Goal: Entertainment & Leisure: Consume media (video, audio)

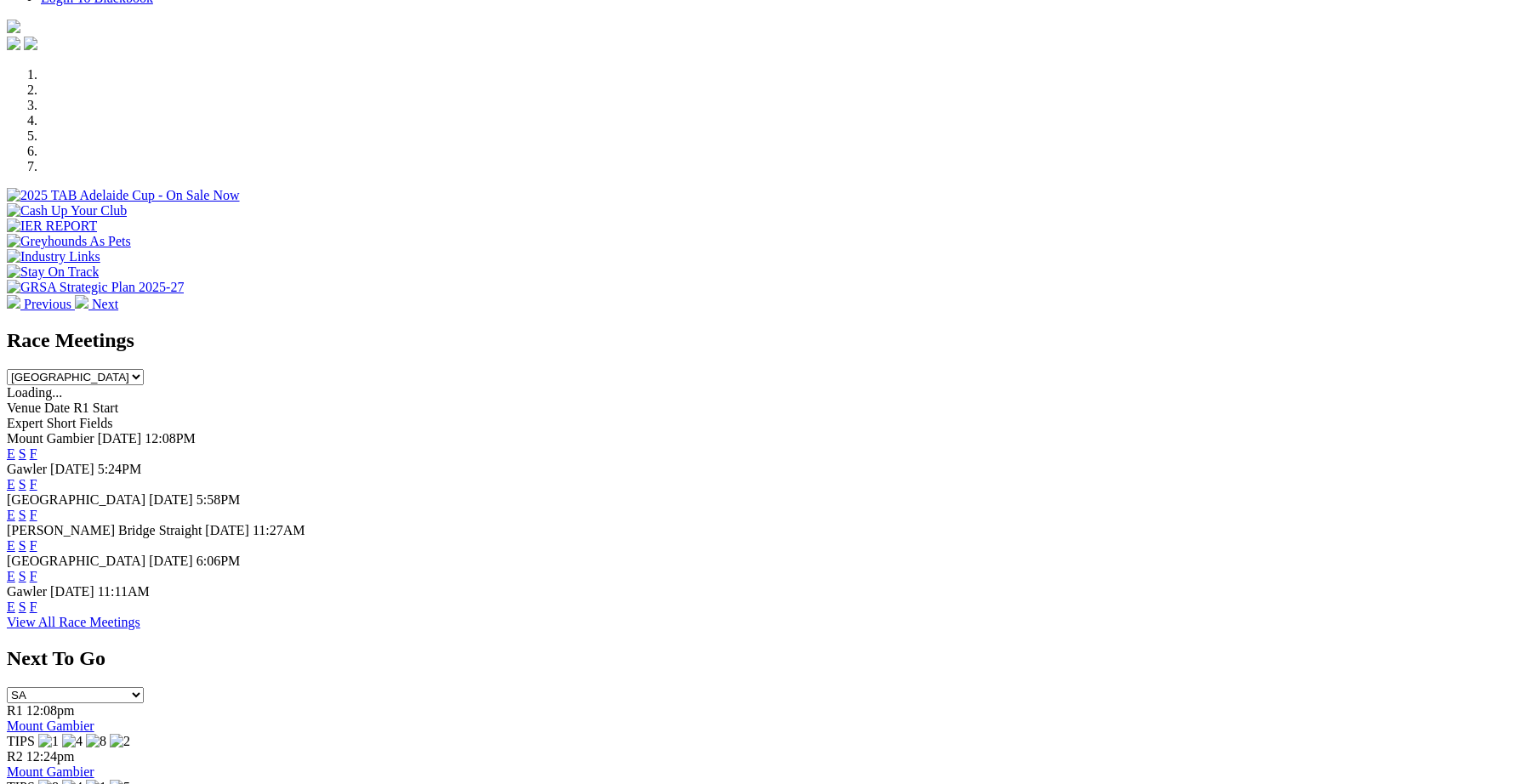
scroll to position [587, 0]
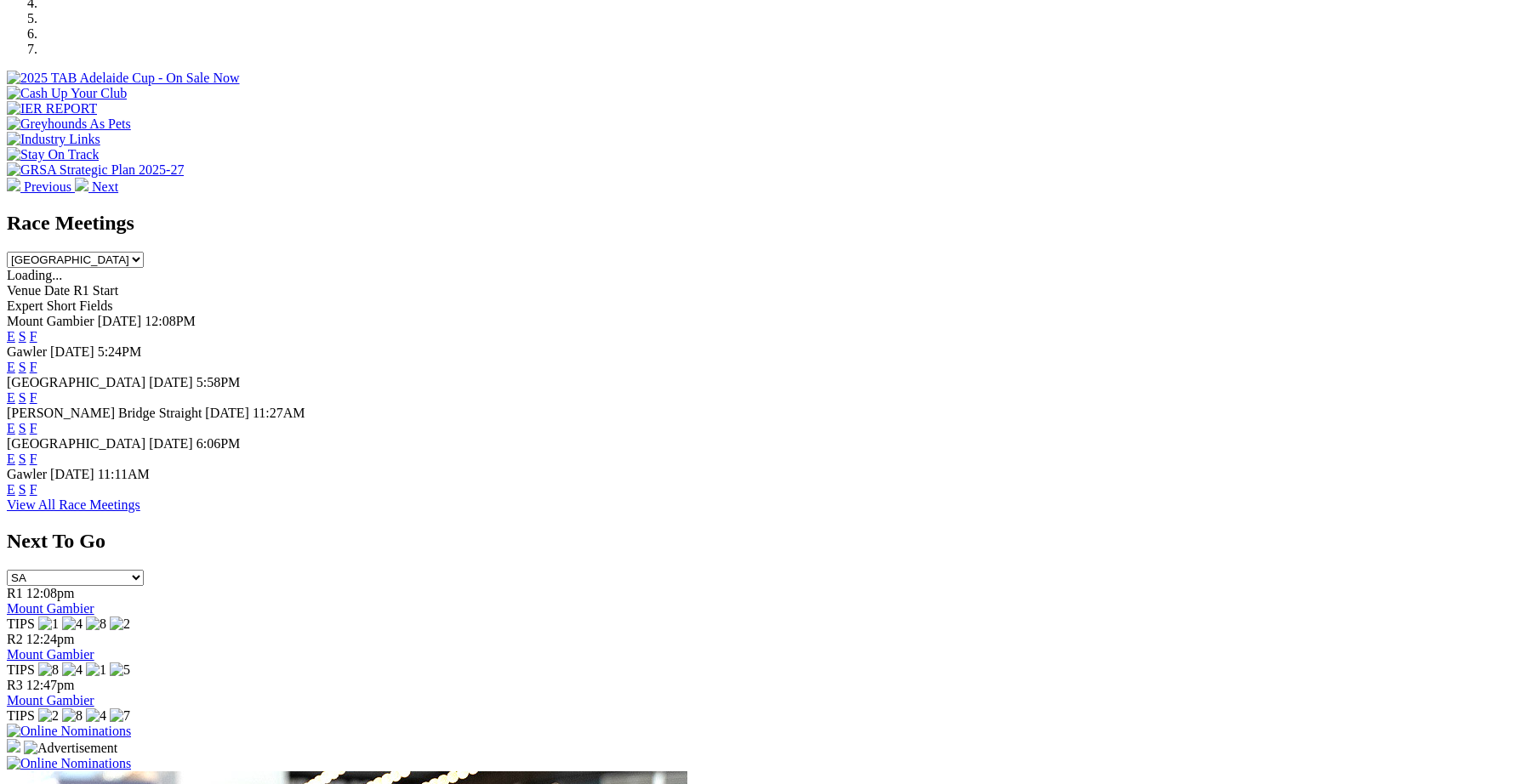
click at [37, 360] on link "F" at bounding box center [34, 367] width 7 height 15
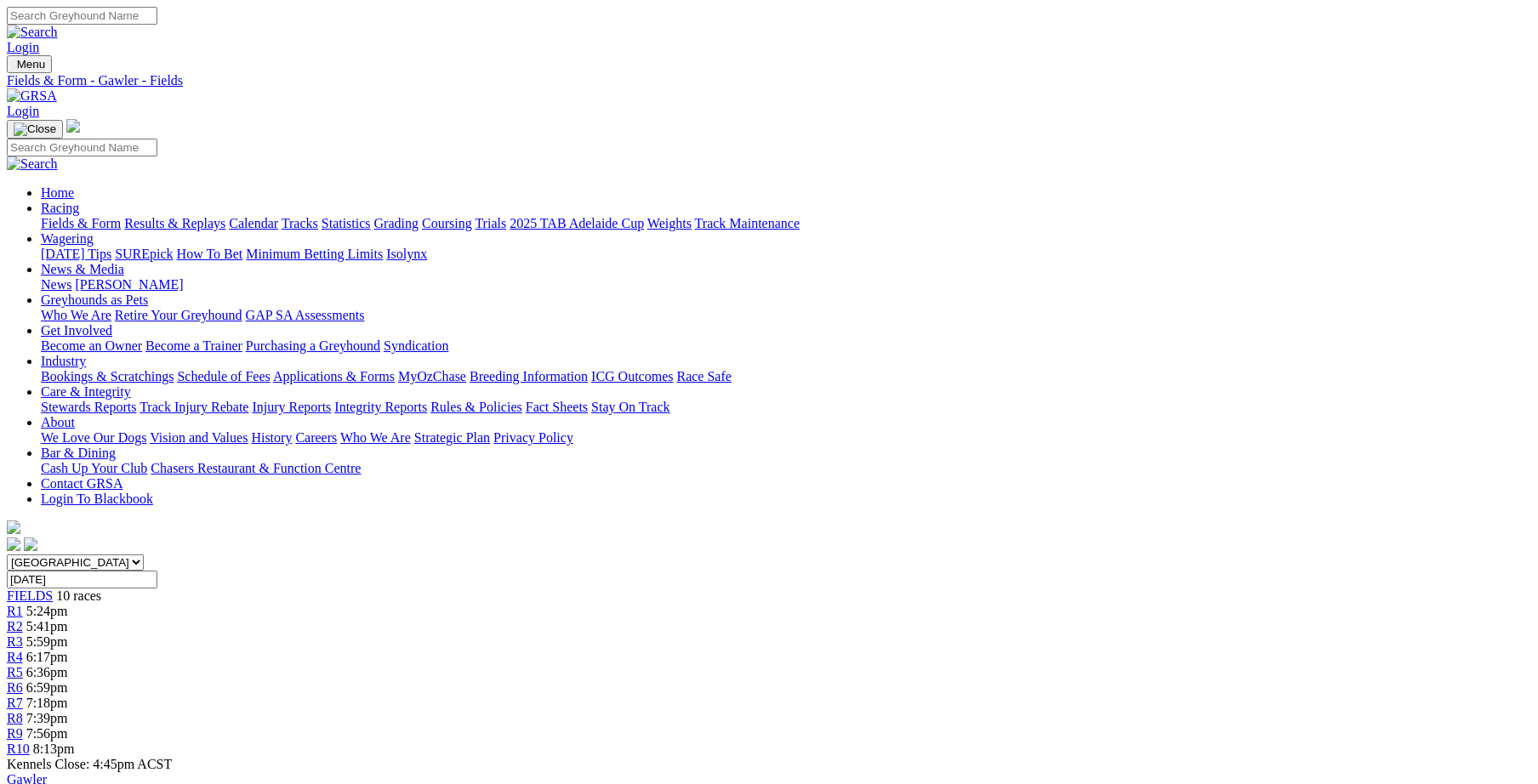
click at [143, 554] on select "South Australia New South Wales Northern Territory Queensland Tasmania Victoria…" at bounding box center [75, 562] width 137 height 16
select select "NSW"
click at [143, 554] on select "South Australia New South Wales Northern Territory Queensland Tasmania Victoria…" at bounding box center [75, 562] width 137 height 16
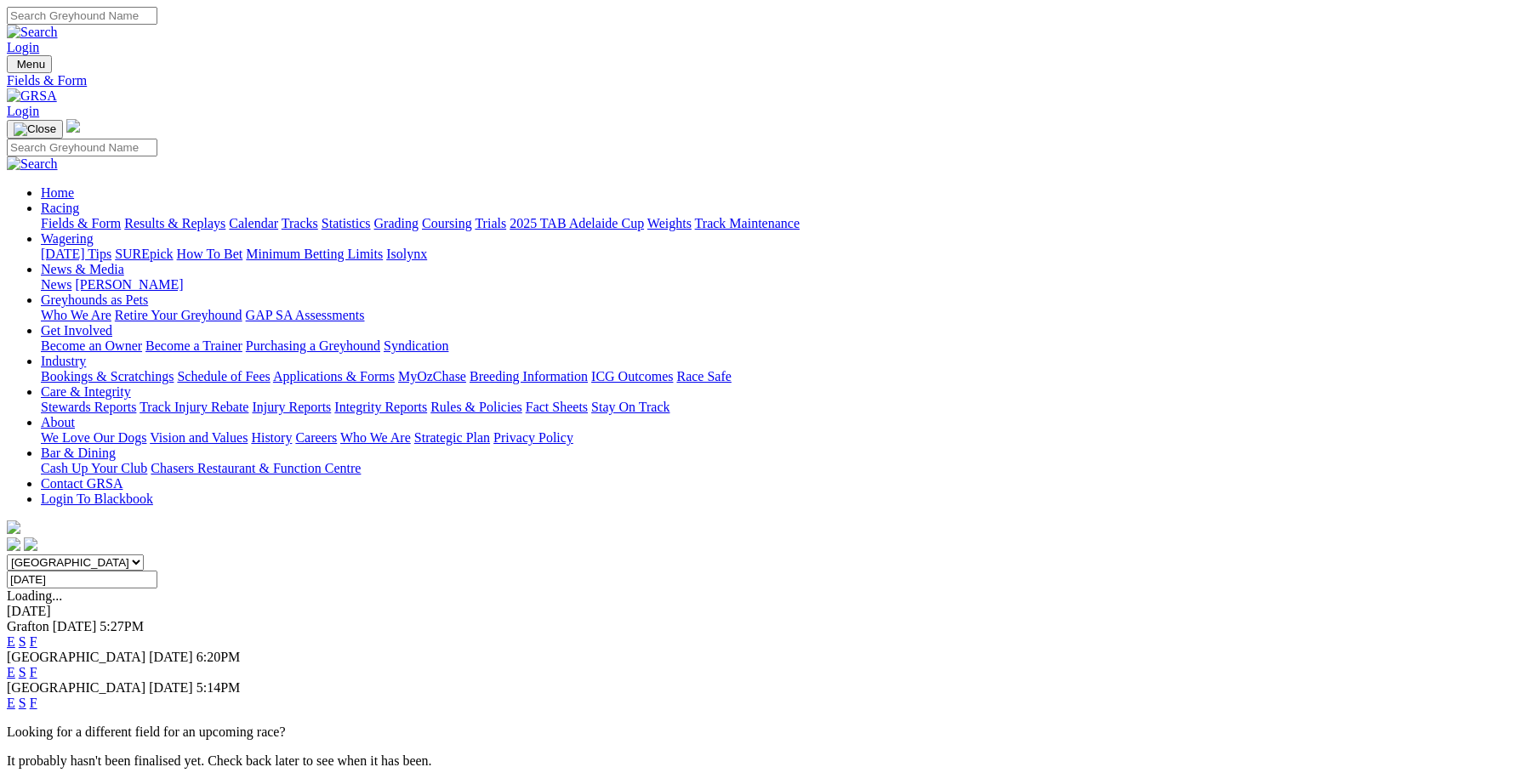
click at [226, 216] on link "Results & Replays" at bounding box center [175, 223] width 102 height 15
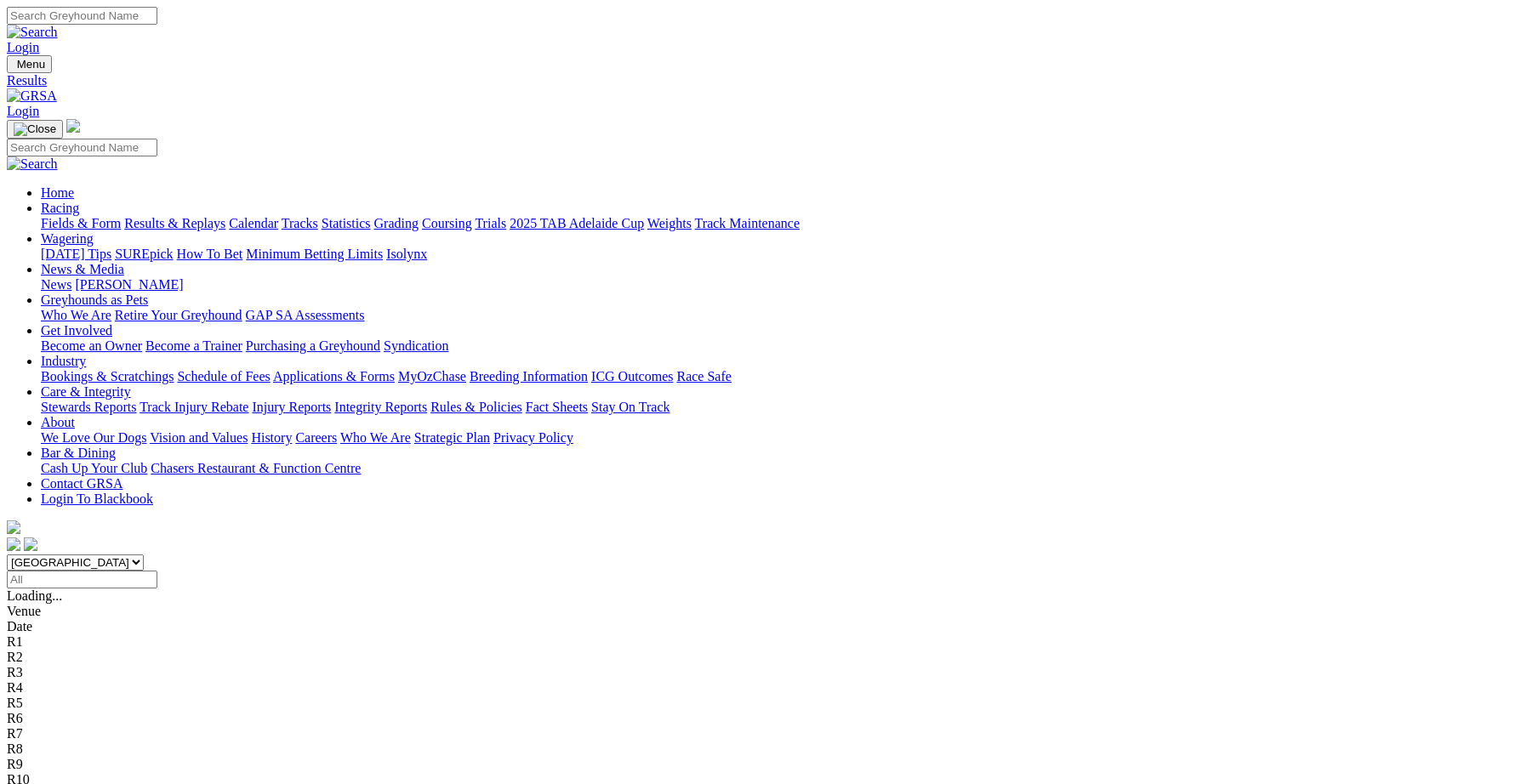
click at [143, 554] on select "South Australia New South Wales Northern Territory Queensland Tasmania Victoria…" at bounding box center [75, 562] width 137 height 16
select select "NSW"
click at [143, 554] on select "South Australia New South Wales Northern Territory Queensland Tasmania Victoria…" at bounding box center [75, 562] width 137 height 16
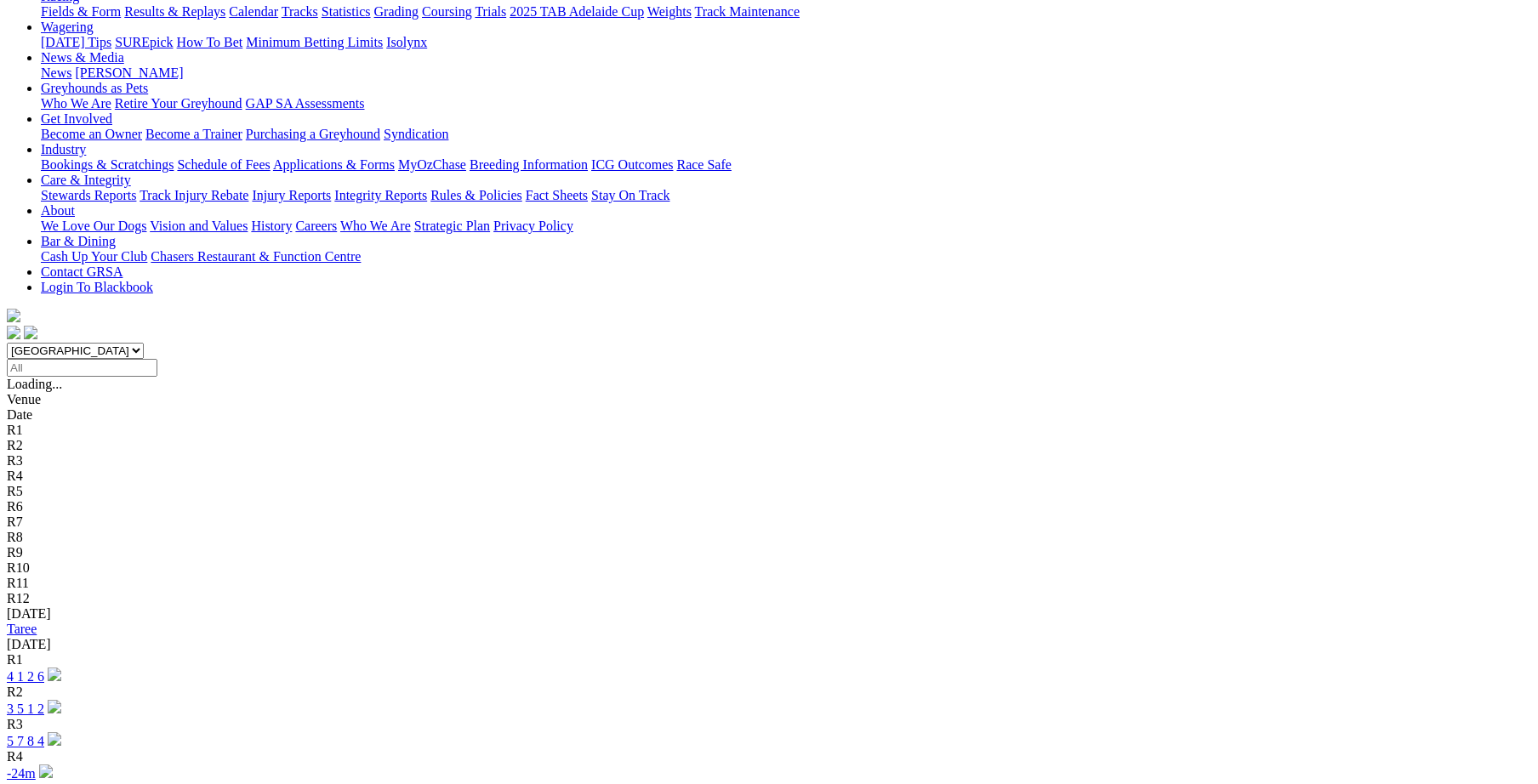
scroll to position [235, 0]
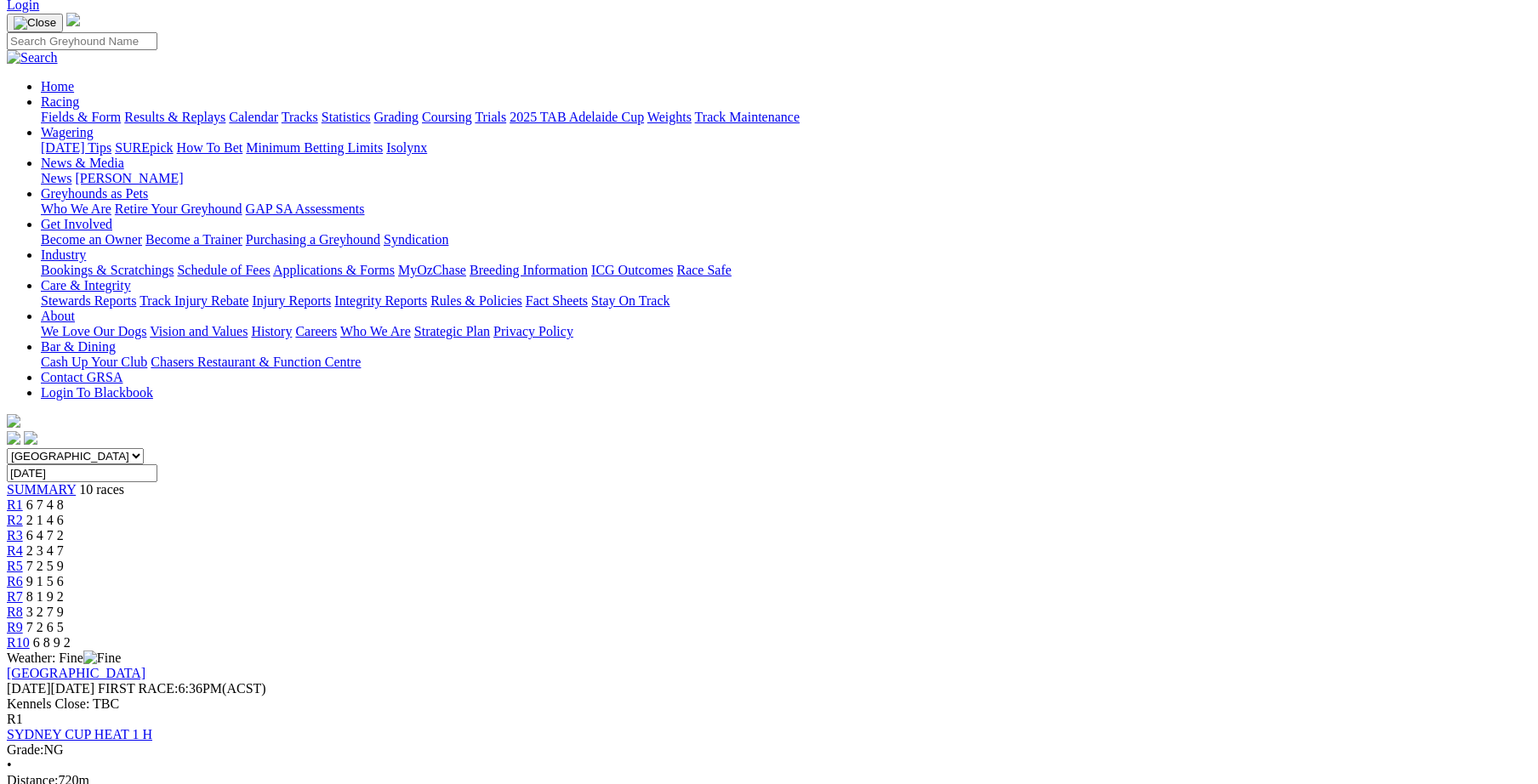
scroll to position [117, 0]
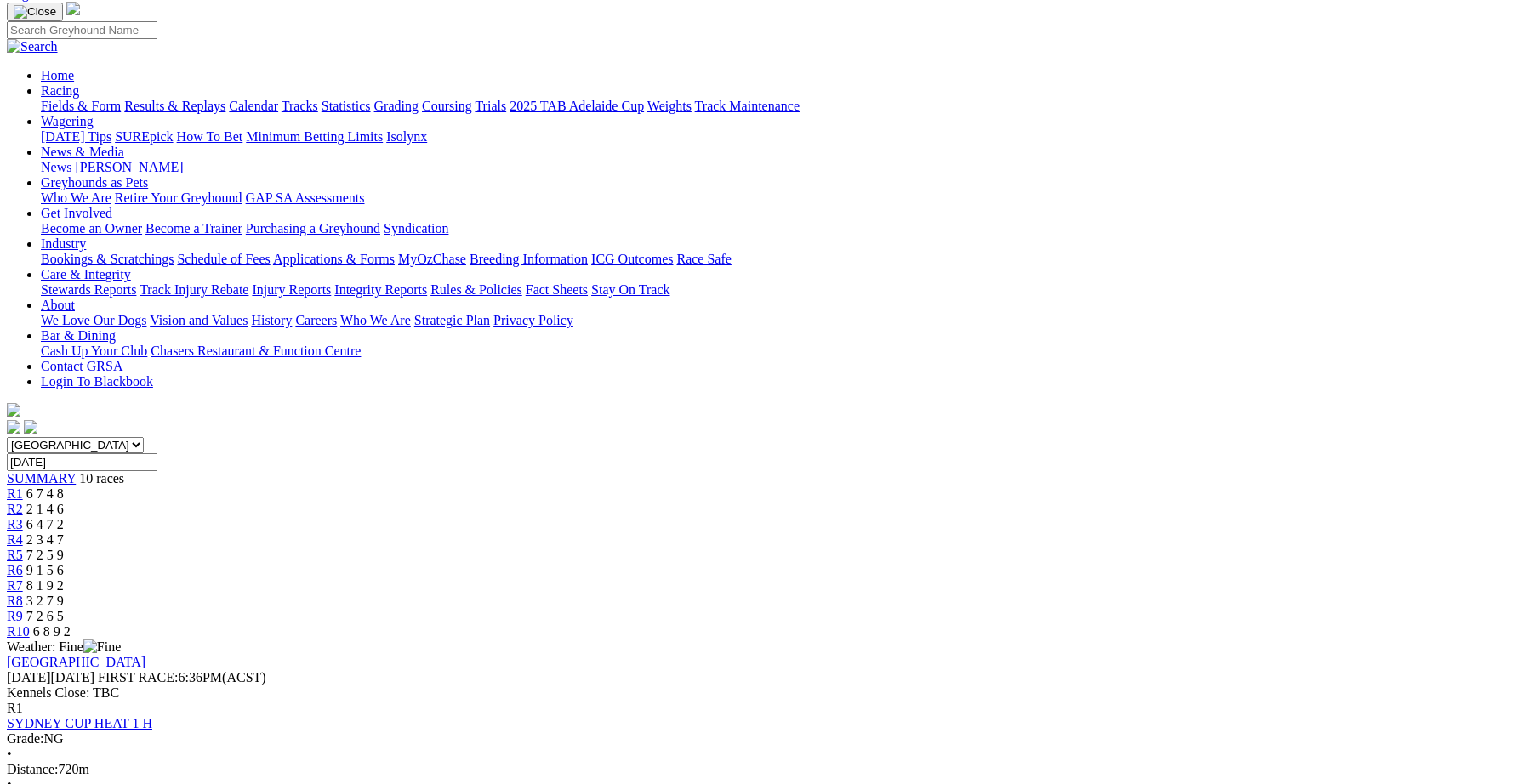
click at [23, 501] on span "R2" at bounding box center [15, 508] width 16 height 15
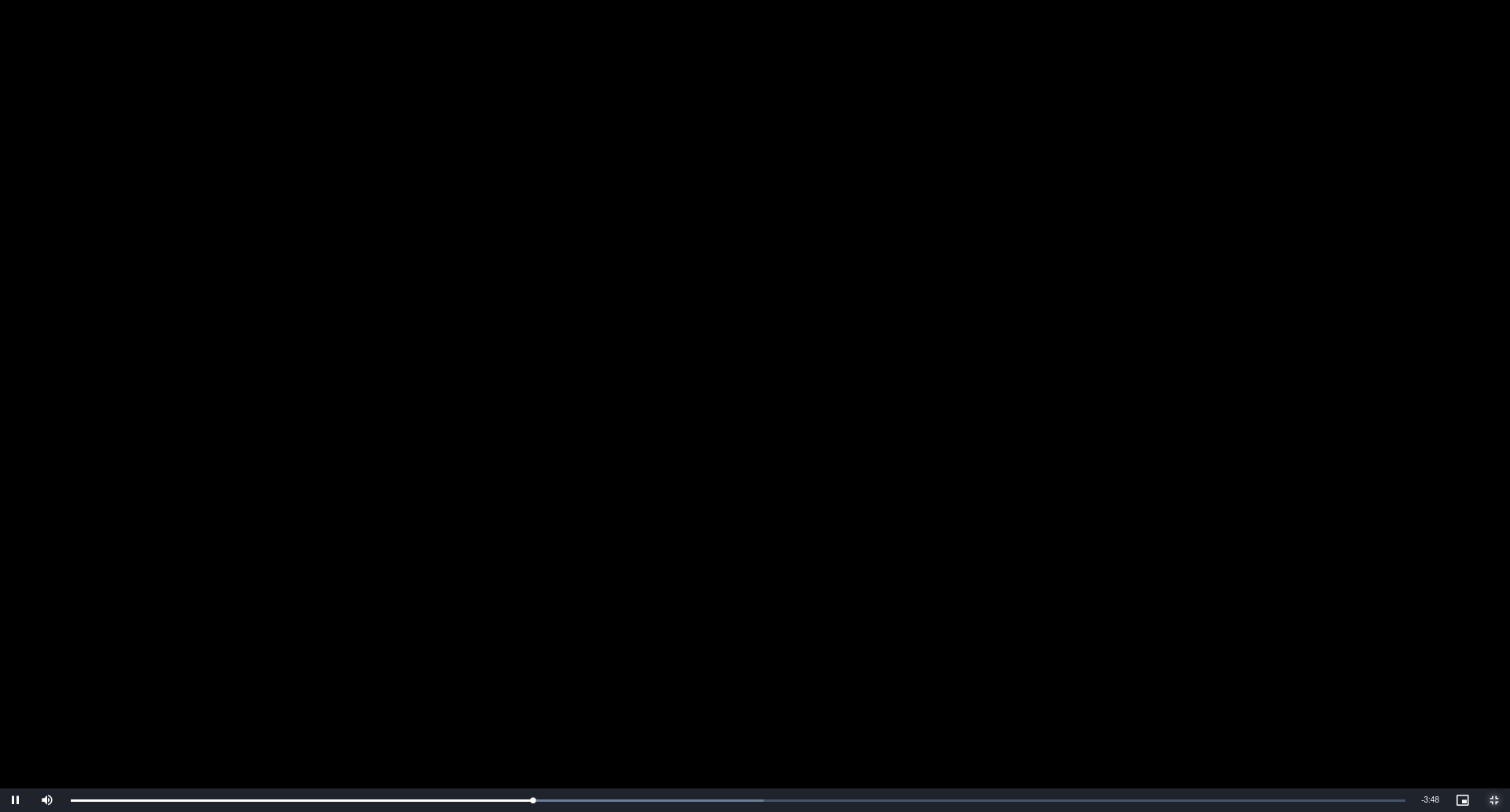
click at [1421, 724] on span "Video Player" at bounding box center [1494, 800] width 32 height 0
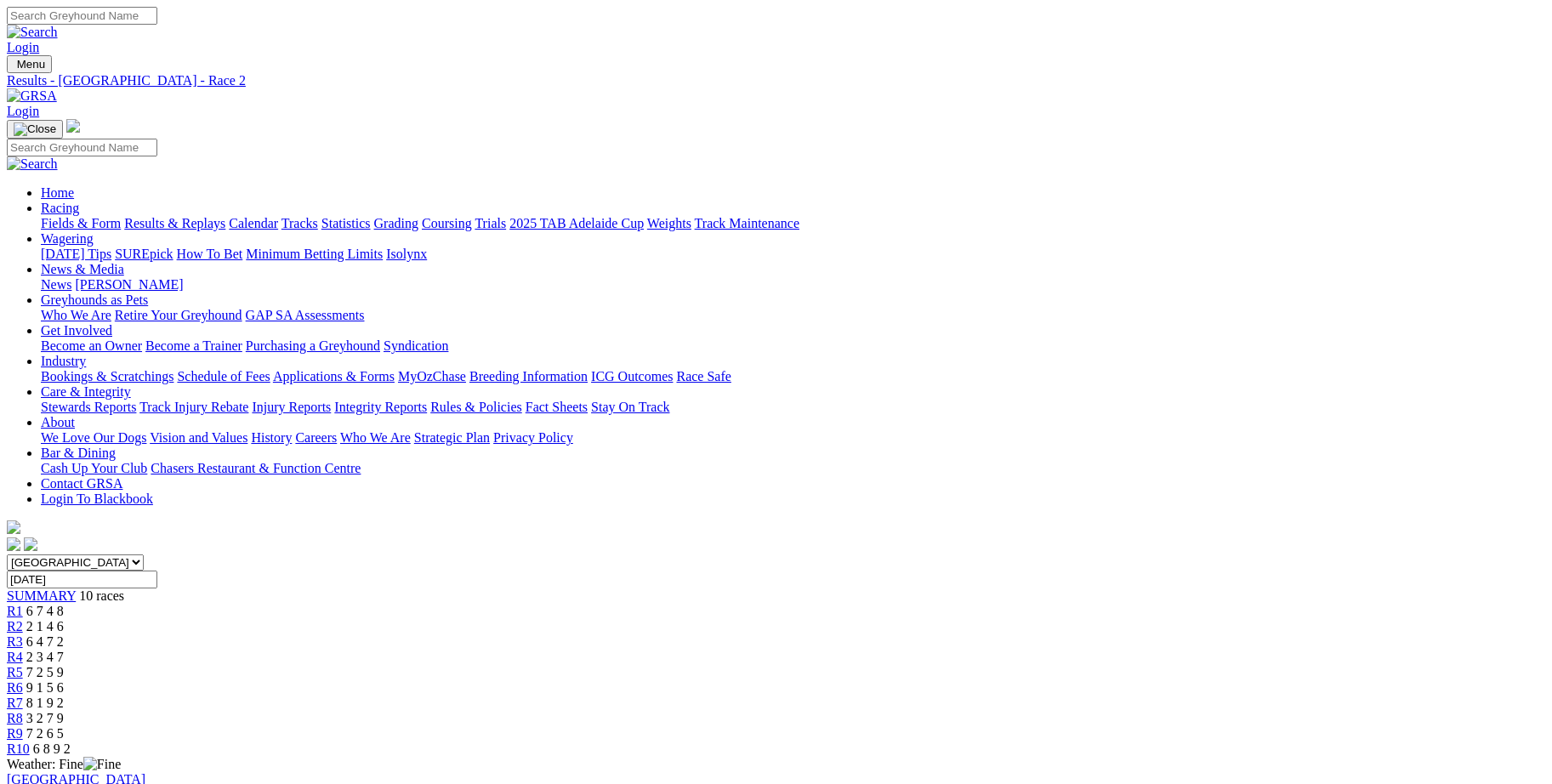
click at [23, 634] on span "R3" at bounding box center [15, 642] width 16 height 15
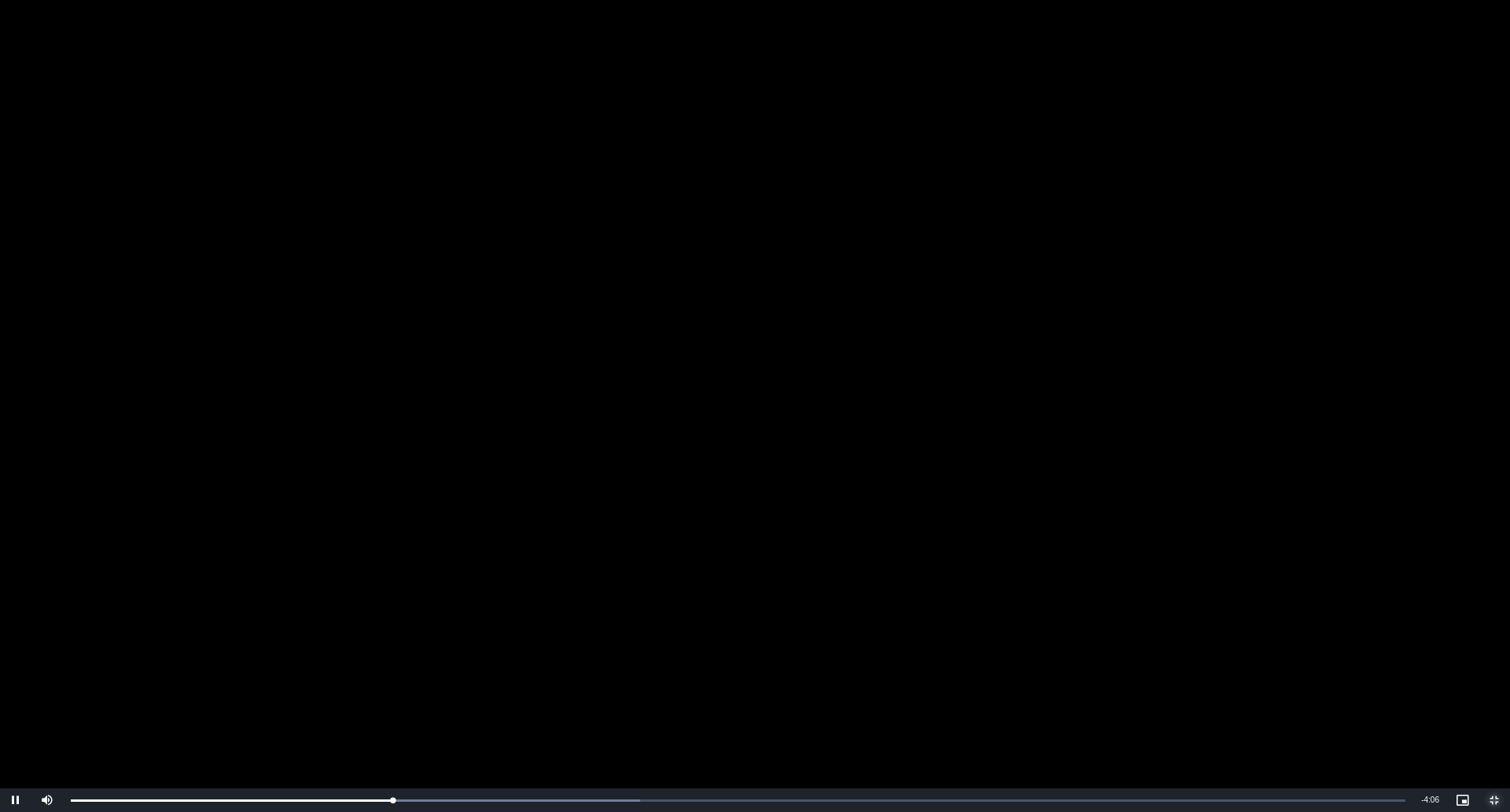
click at [1421, 724] on span "Video Player" at bounding box center [1494, 800] width 32 height 0
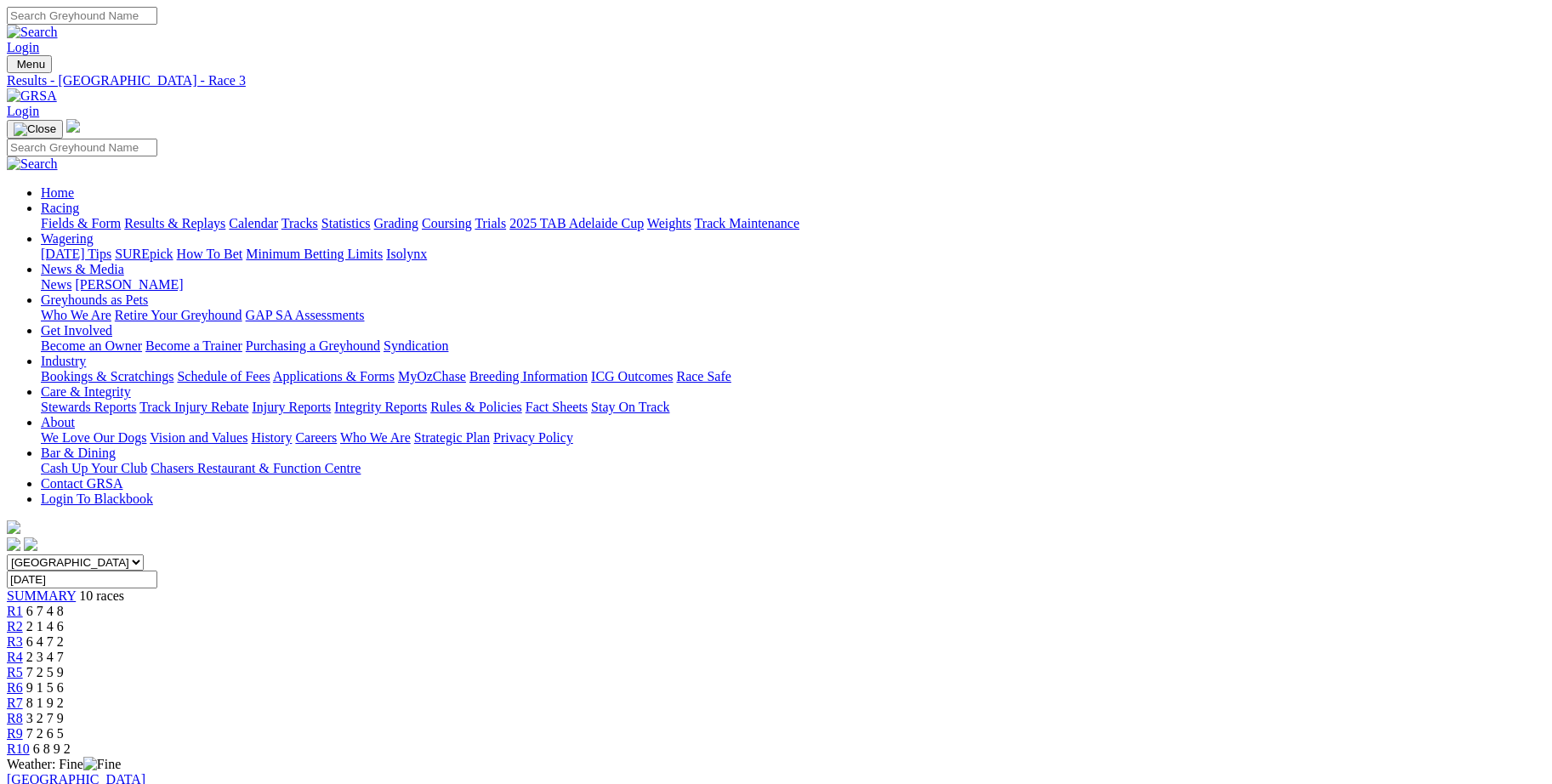
click at [23, 650] on span "R4" at bounding box center [15, 657] width 16 height 15
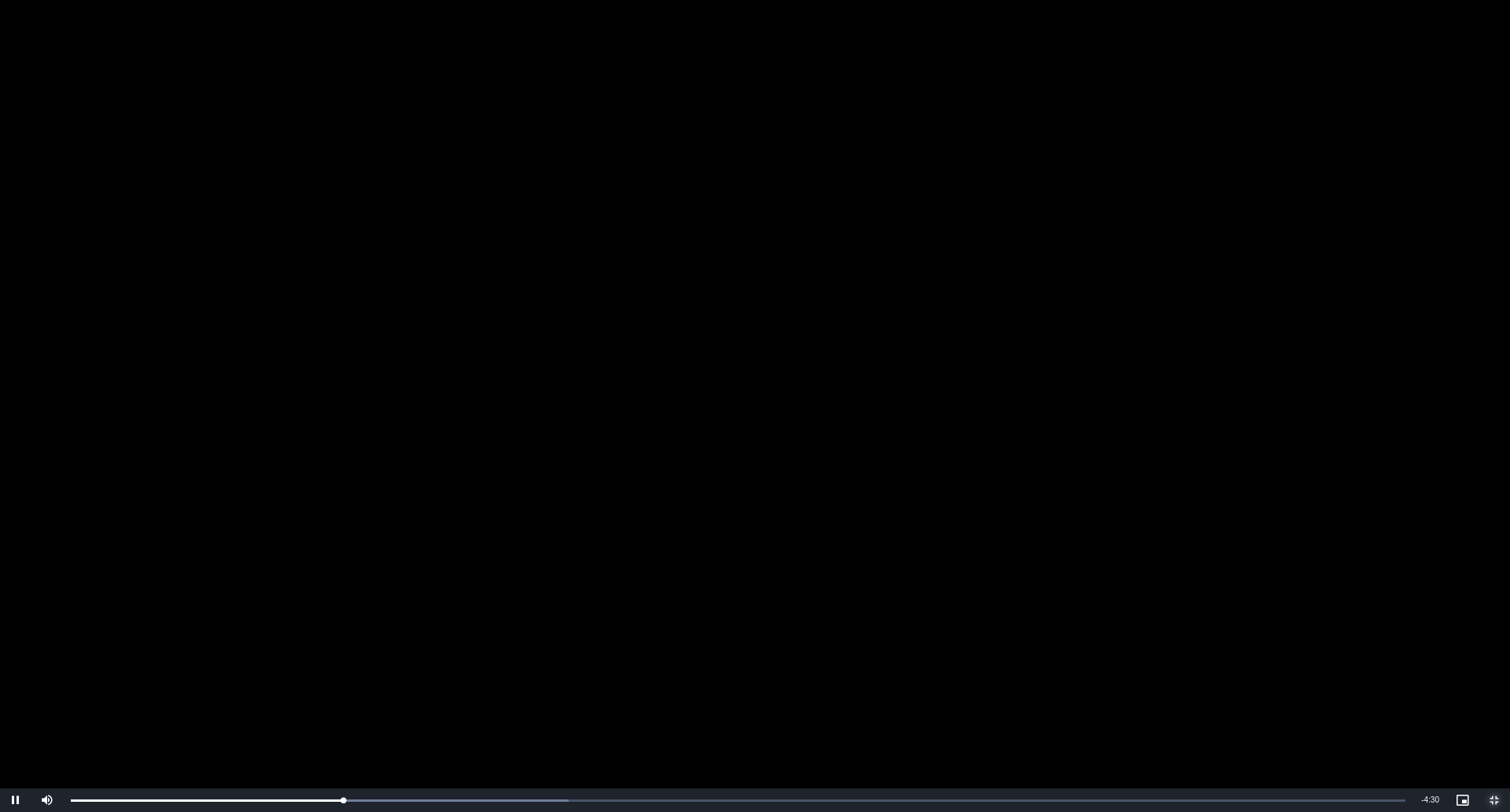
click at [1421, 724] on span "Video Player" at bounding box center [1494, 800] width 32 height 0
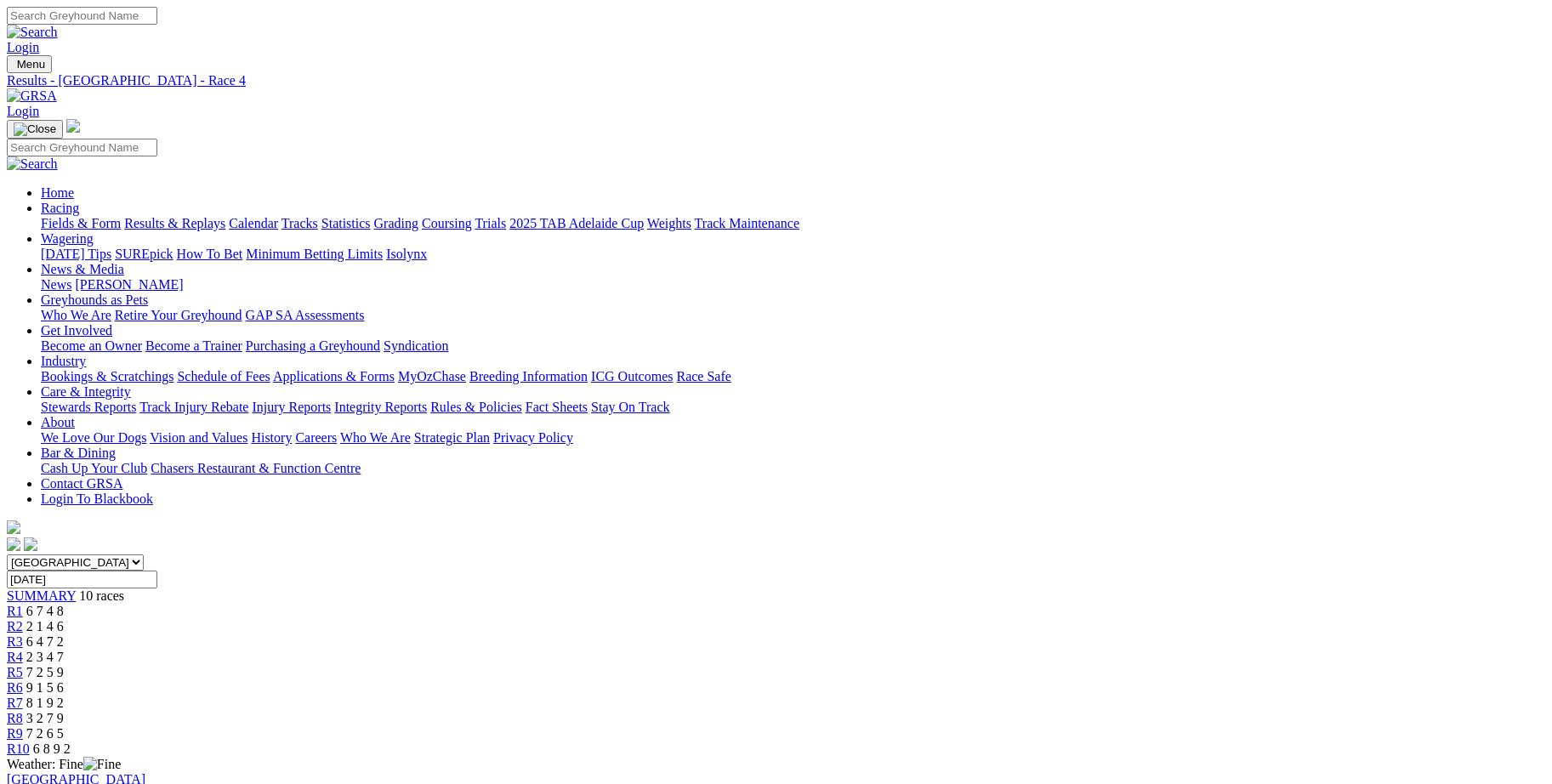
click at [23, 664] on span "R5" at bounding box center [15, 672] width 16 height 15
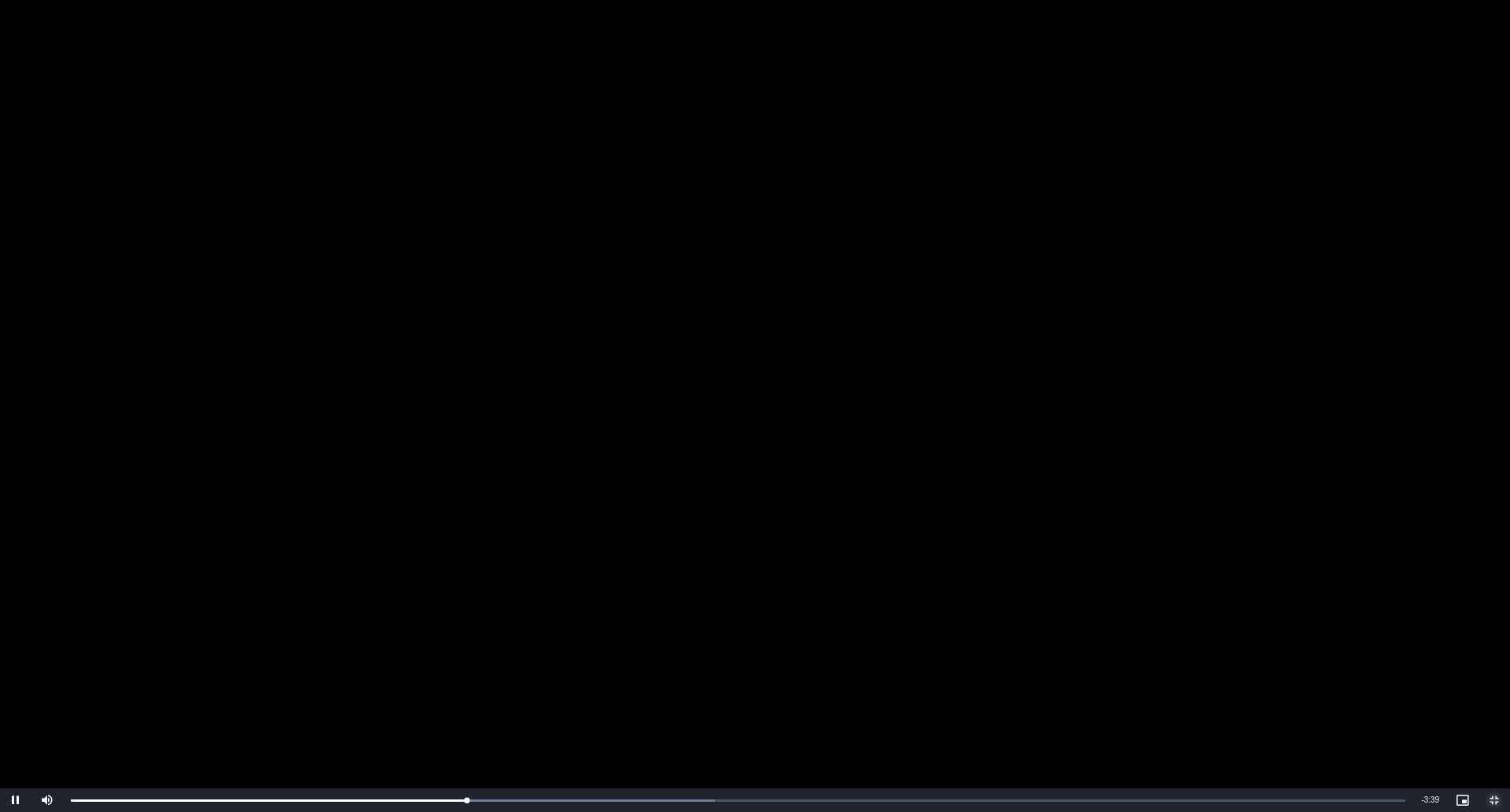
click at [1421, 724] on span "Video Player" at bounding box center [1494, 800] width 32 height 0
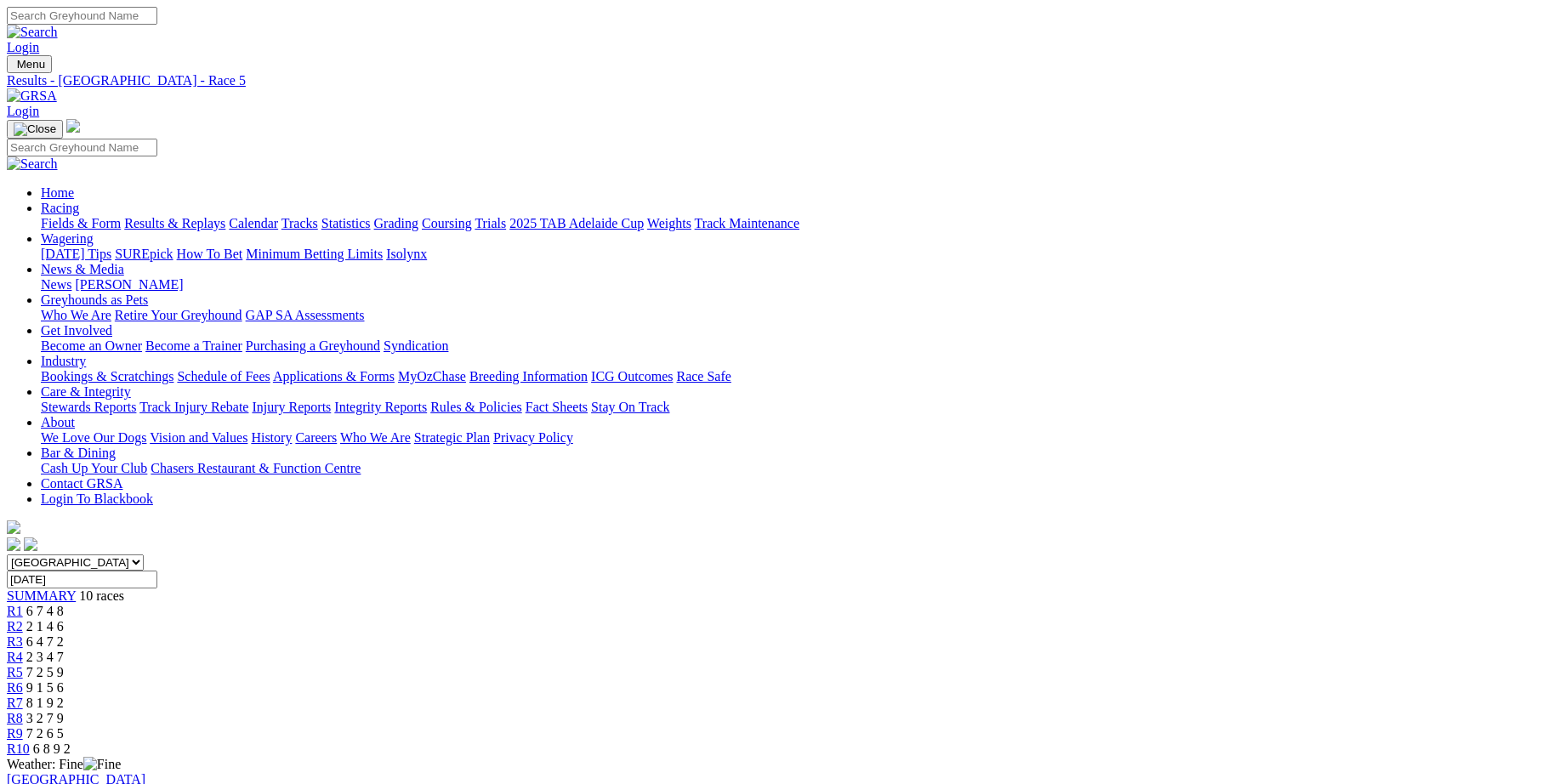
click at [23, 680] on span "R6" at bounding box center [15, 687] width 16 height 15
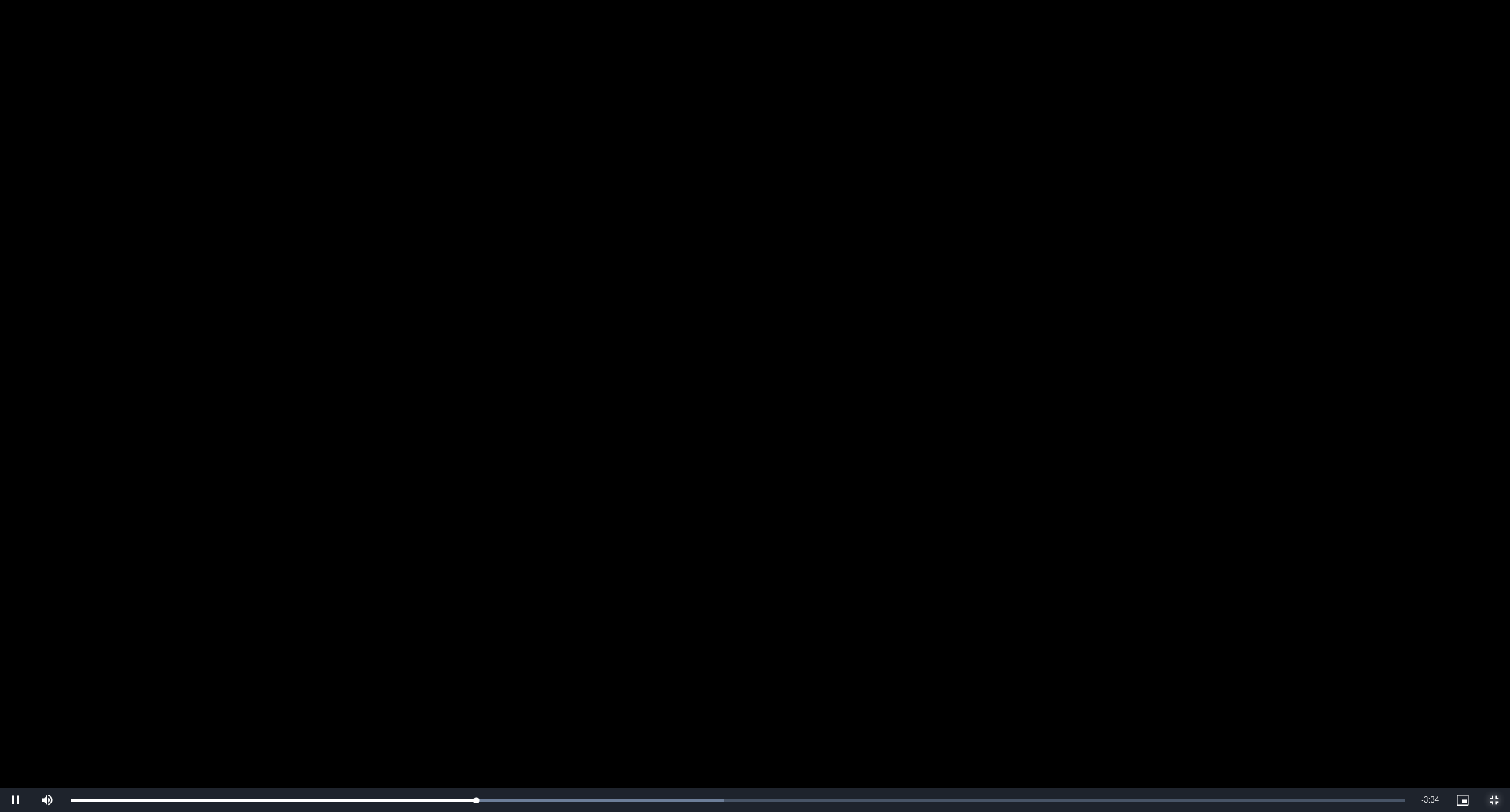
click at [1421, 724] on span "Video Player" at bounding box center [1494, 800] width 32 height 0
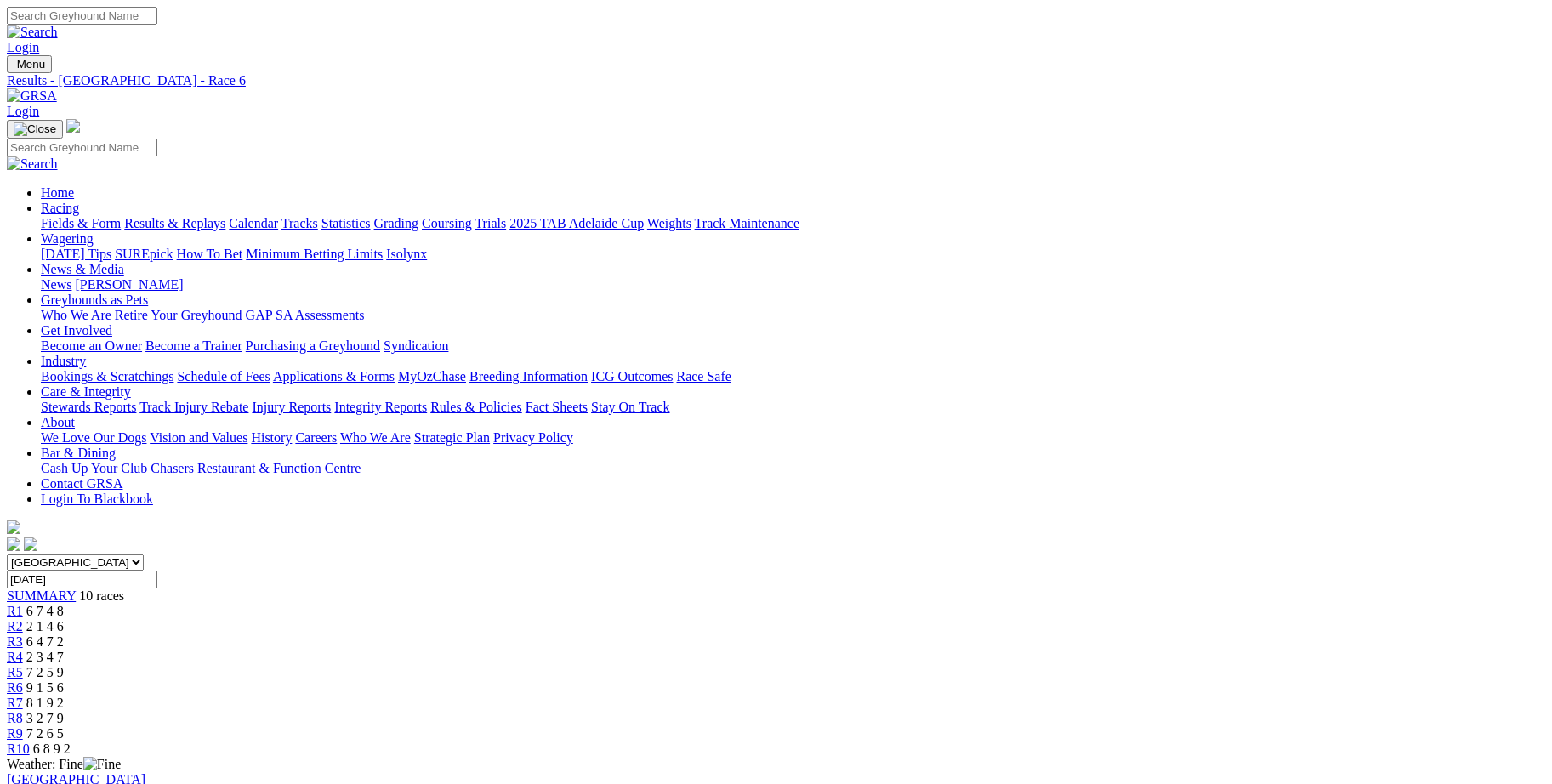
click at [23, 695] on span "R7" at bounding box center [15, 702] width 16 height 15
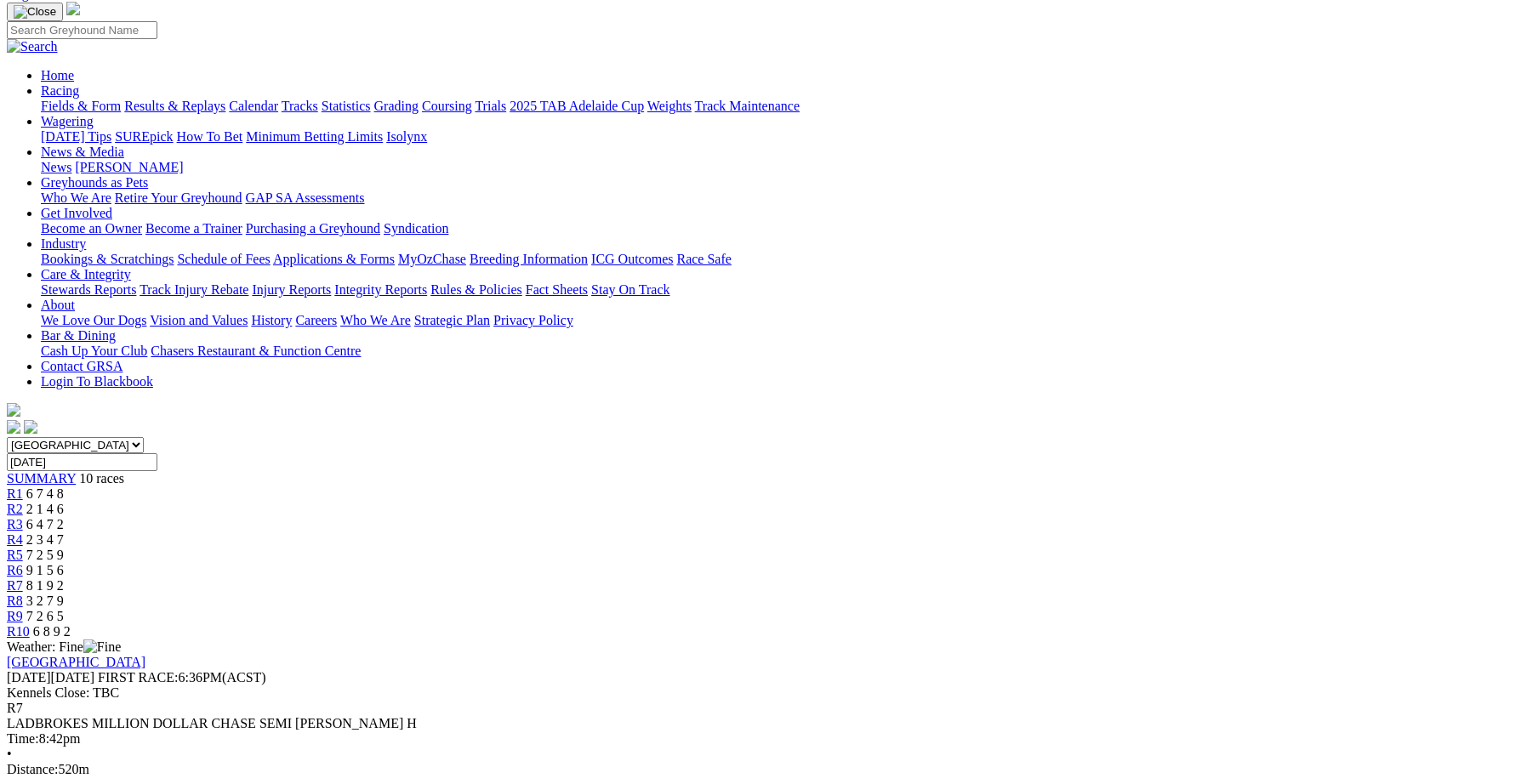
scroll to position [117, 0]
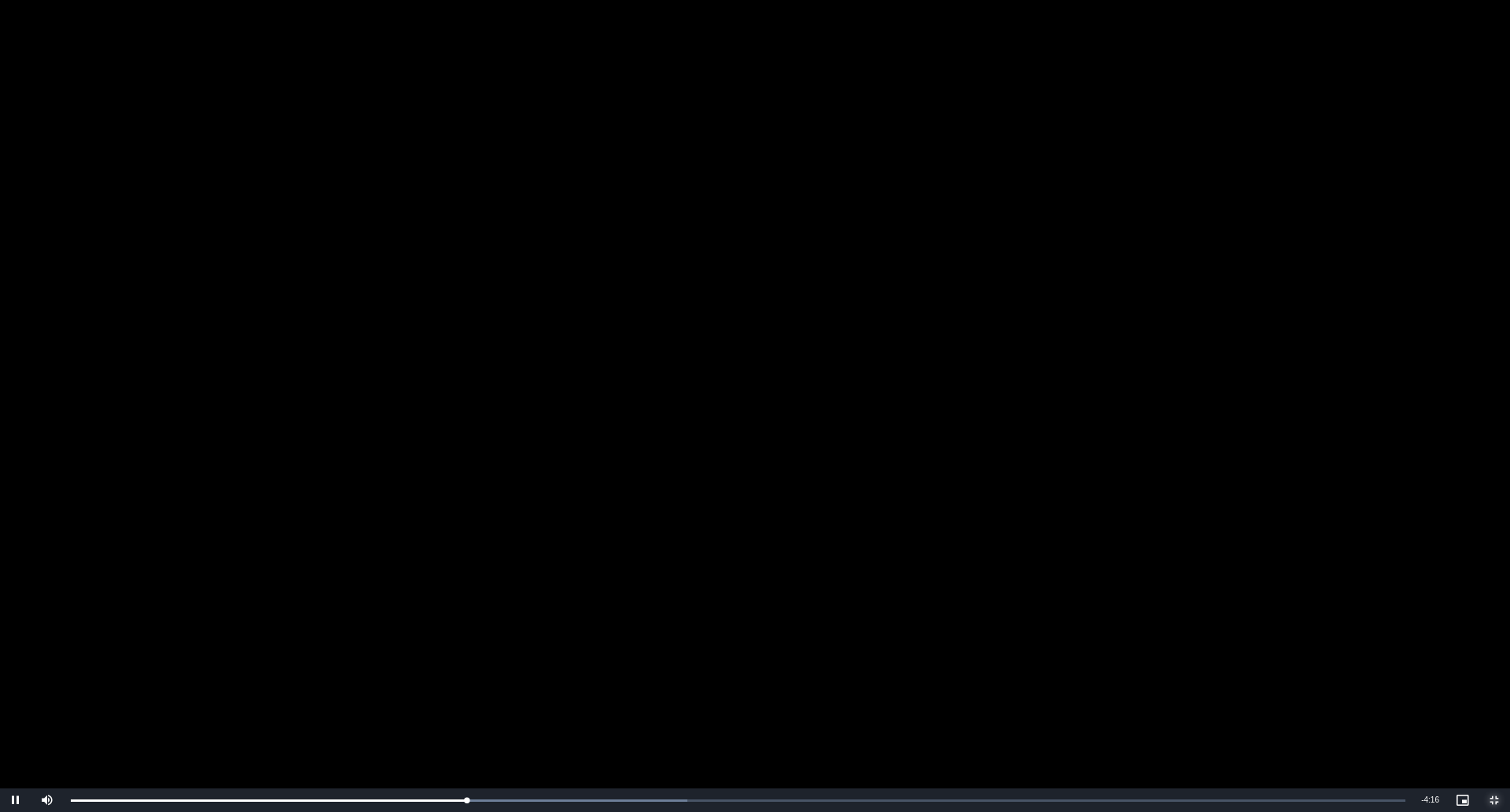
click at [1421, 724] on span "Video Player" at bounding box center [1494, 800] width 32 height 0
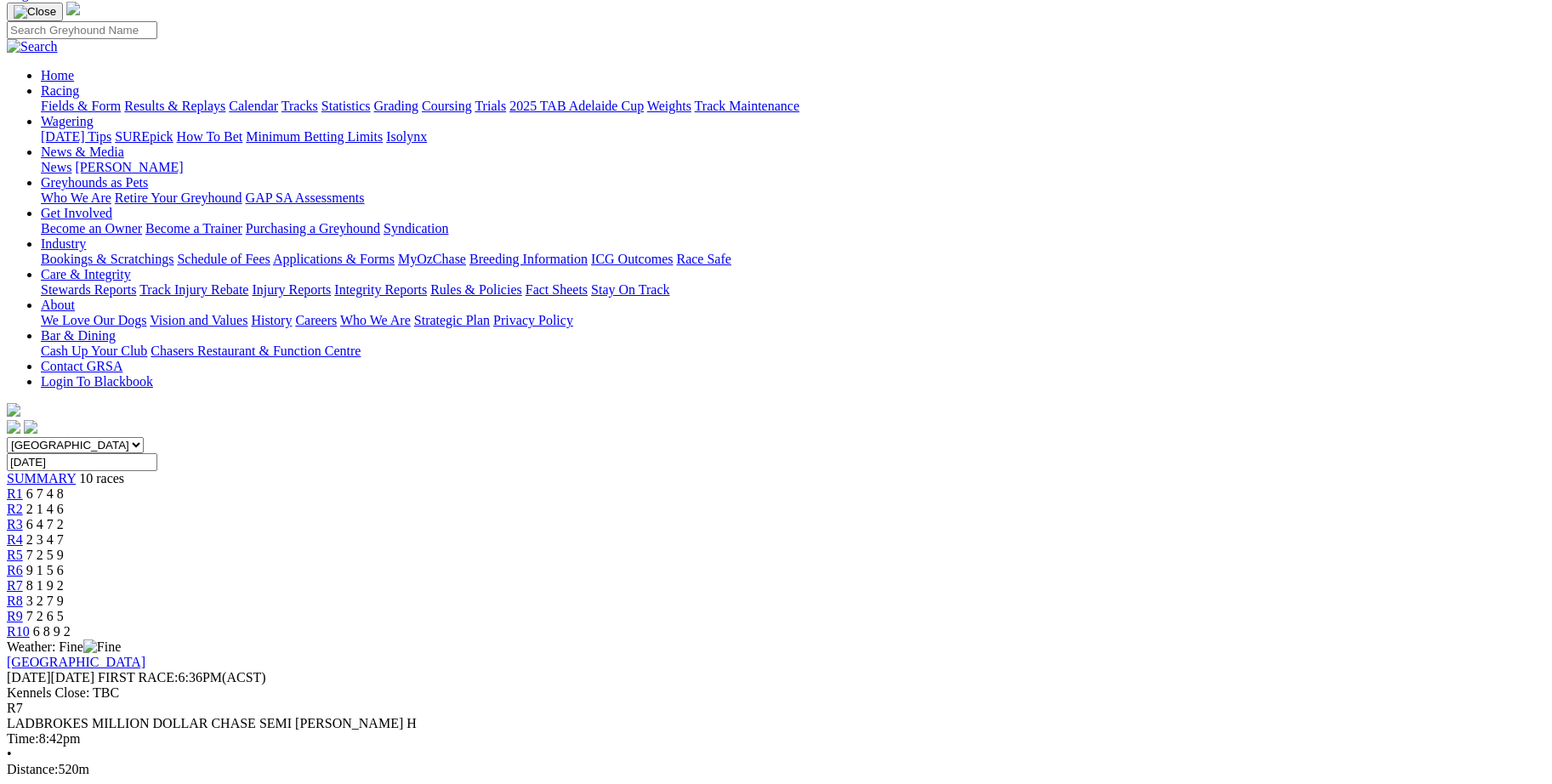
click at [23, 594] on span "R8" at bounding box center [15, 601] width 16 height 15
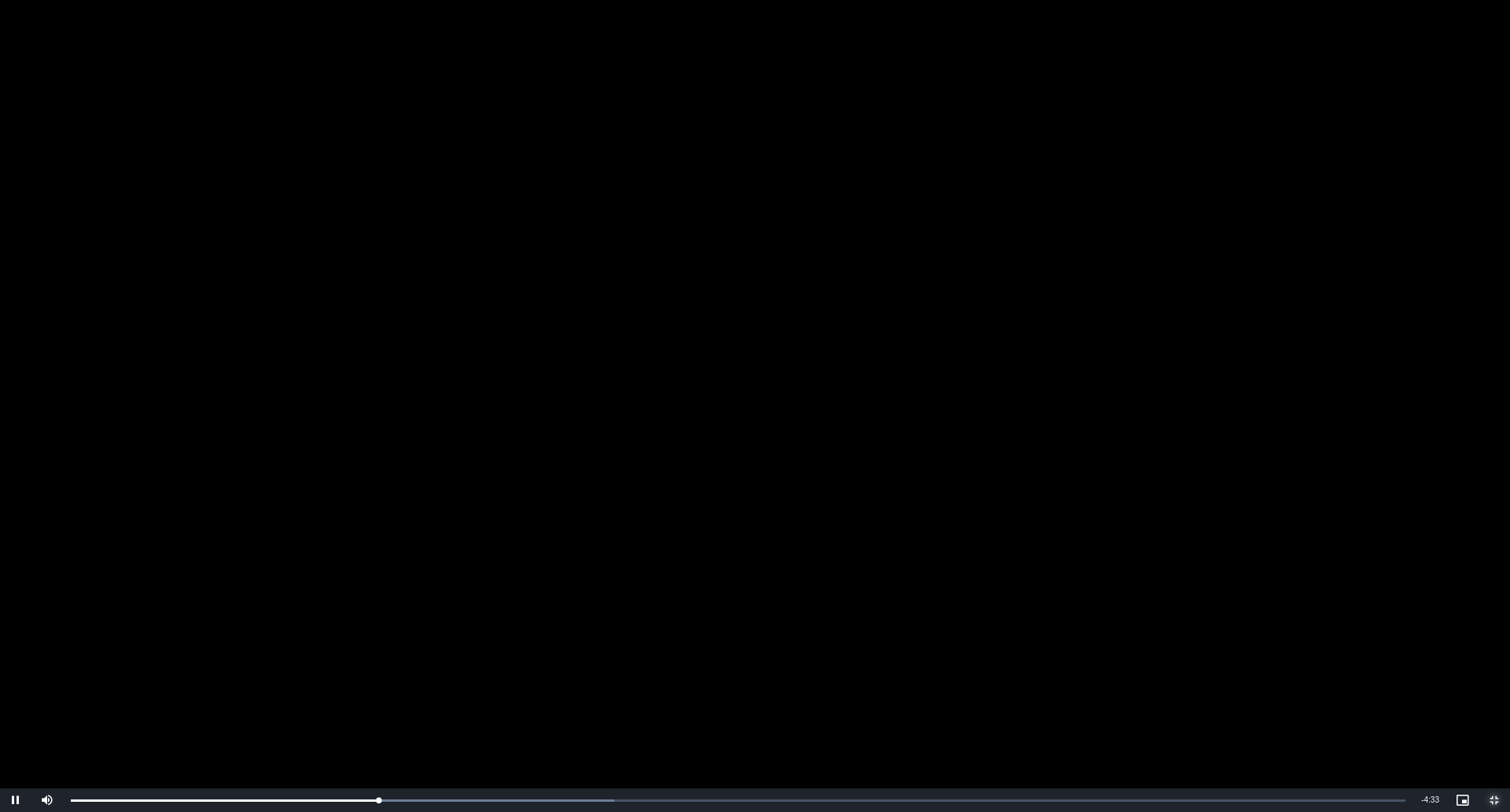
click at [1421, 724] on span "Video Player" at bounding box center [1494, 800] width 32 height 0
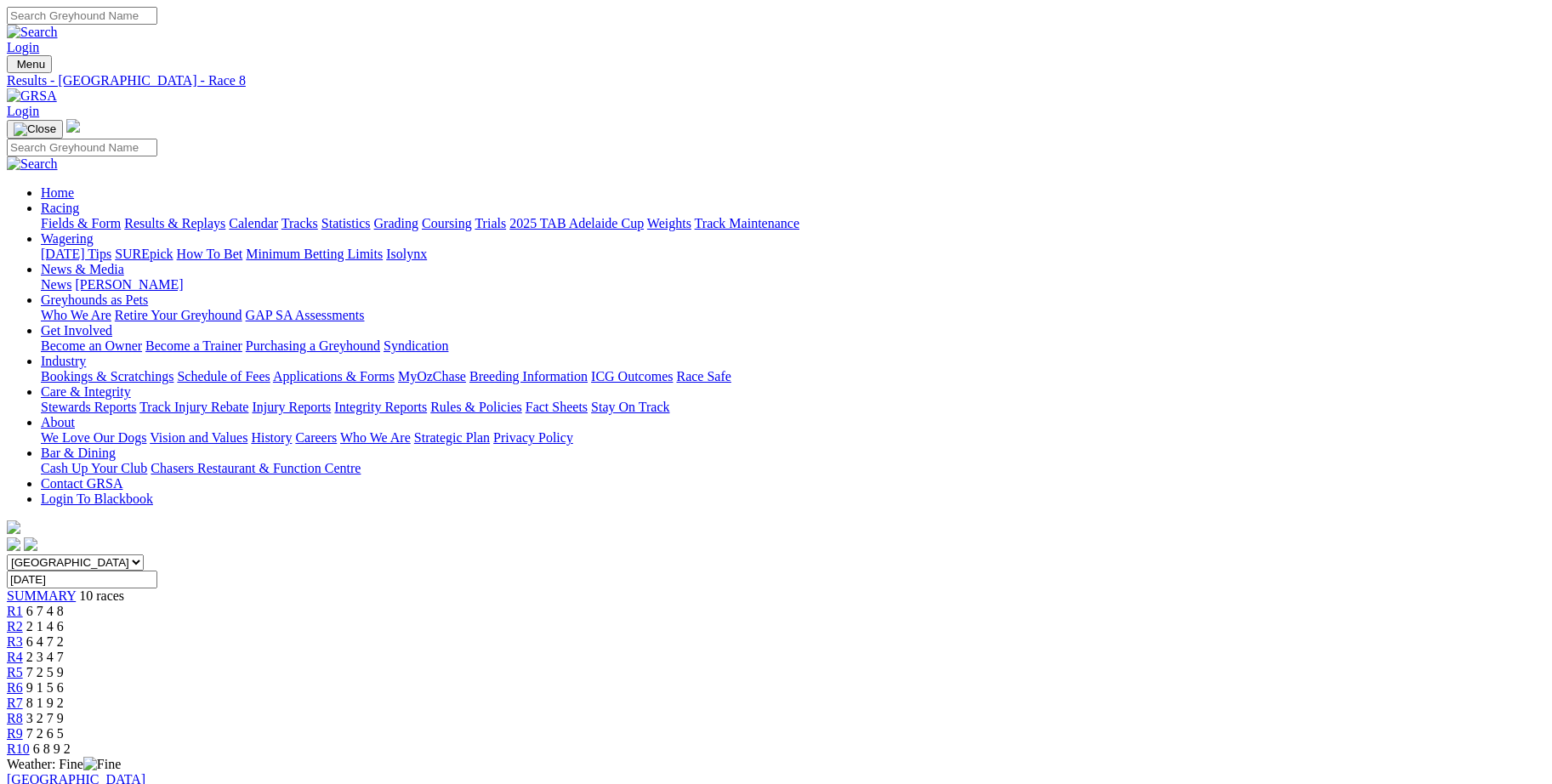
click at [23, 726] on span "R9" at bounding box center [15, 733] width 16 height 15
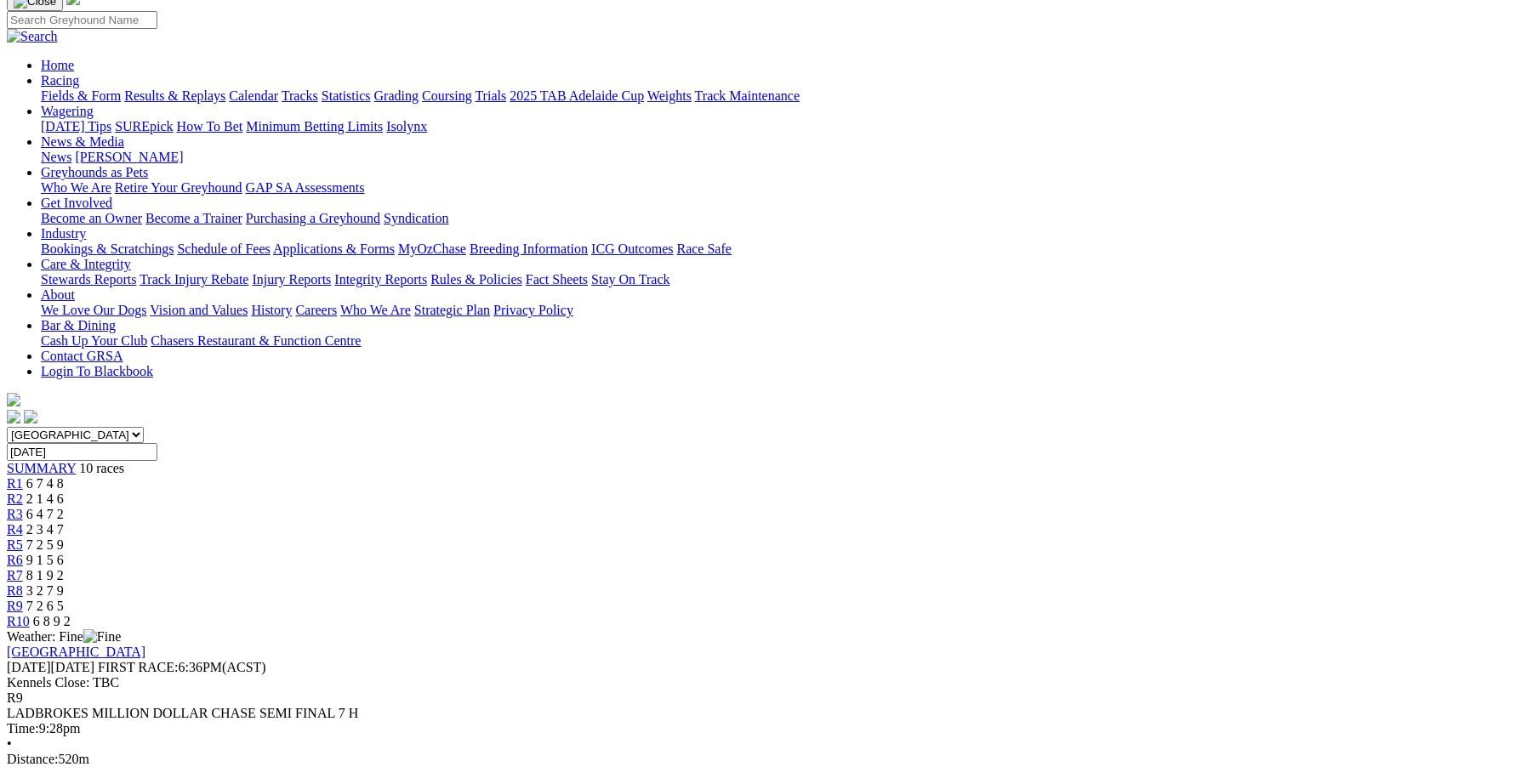
scroll to position [117, 0]
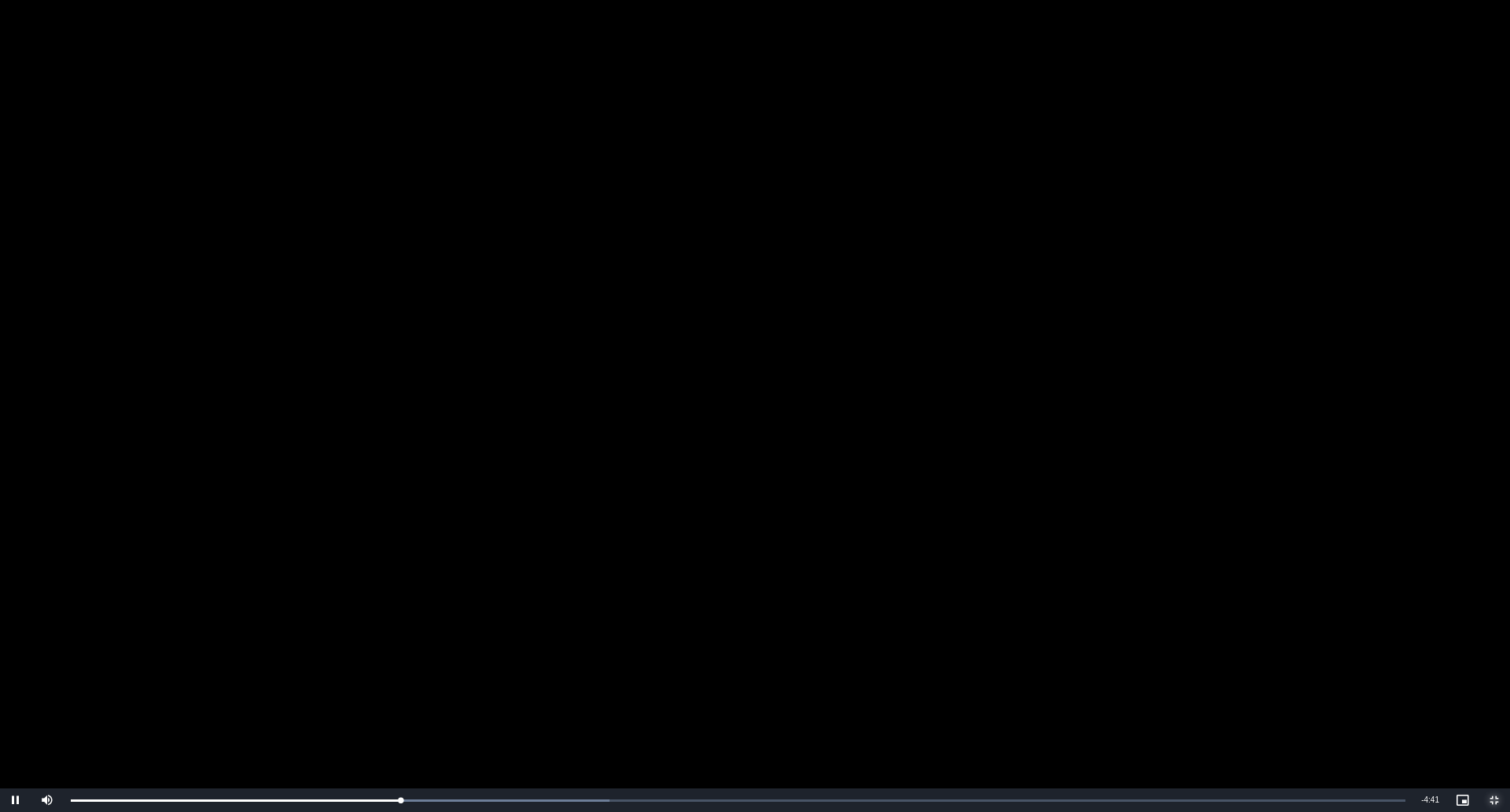
click at [1421, 724] on span "Video Player" at bounding box center [1494, 800] width 32 height 0
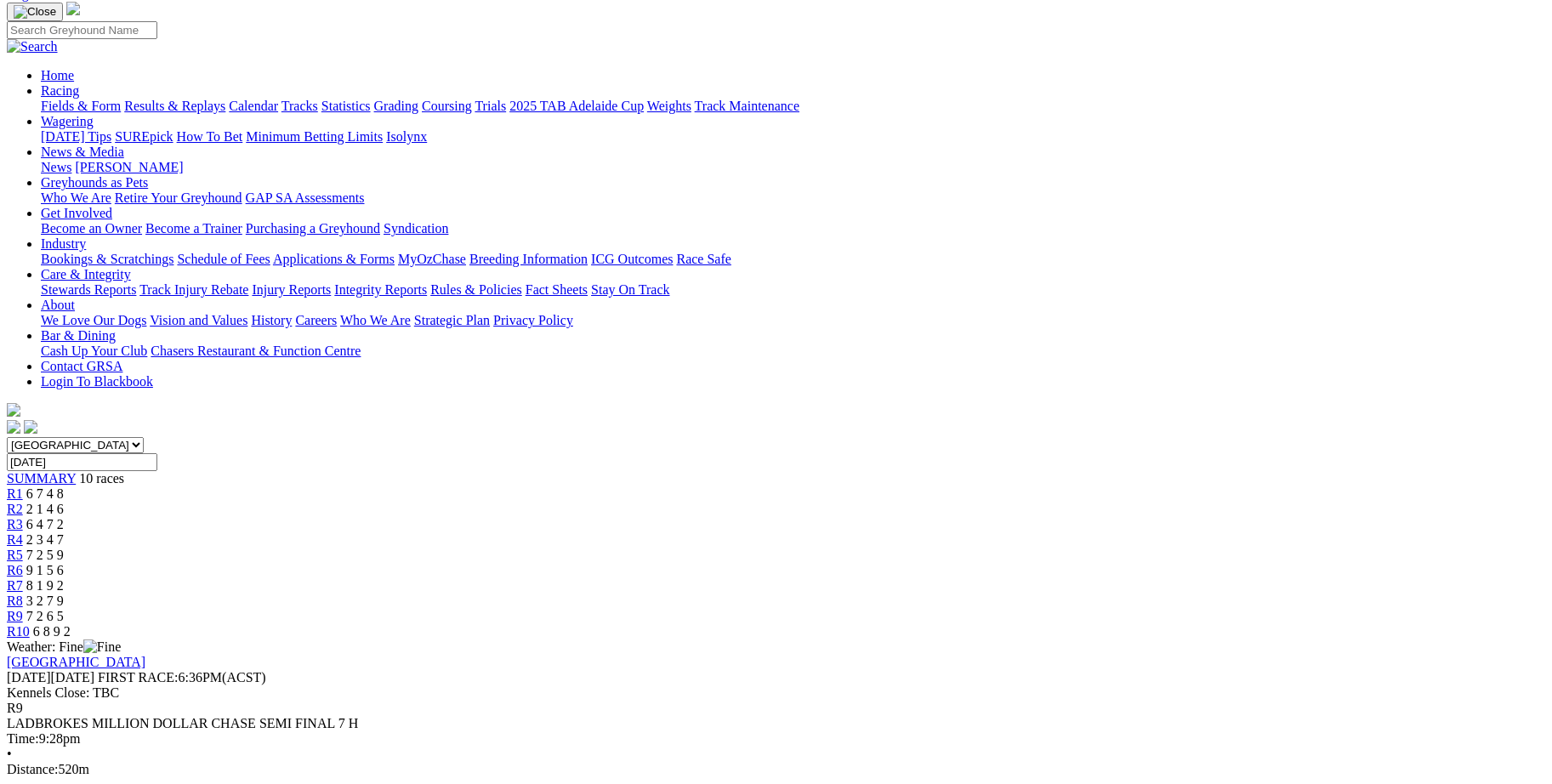
click at [30, 624] on span "R10" at bounding box center [18, 631] width 23 height 15
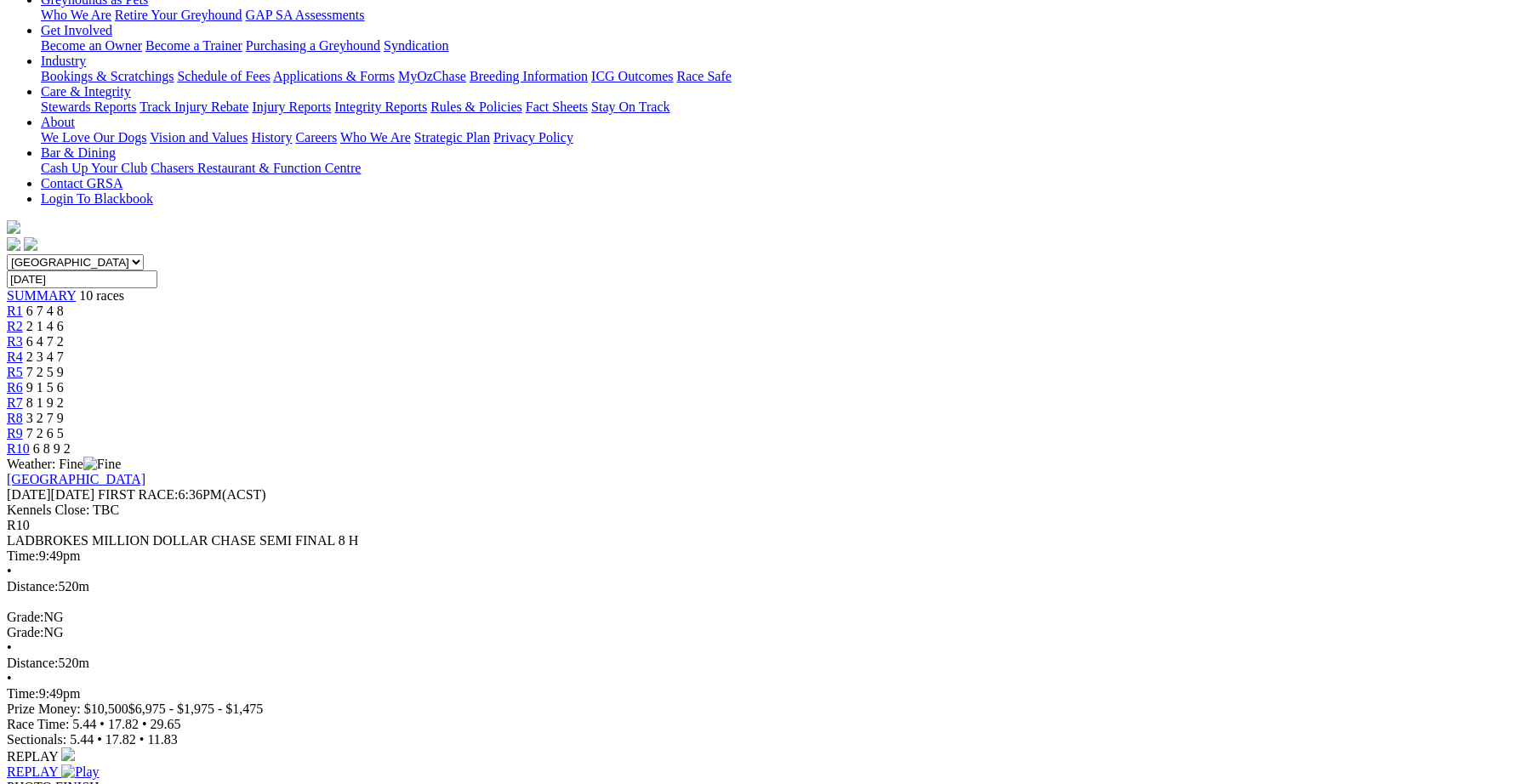
scroll to position [310, 0]
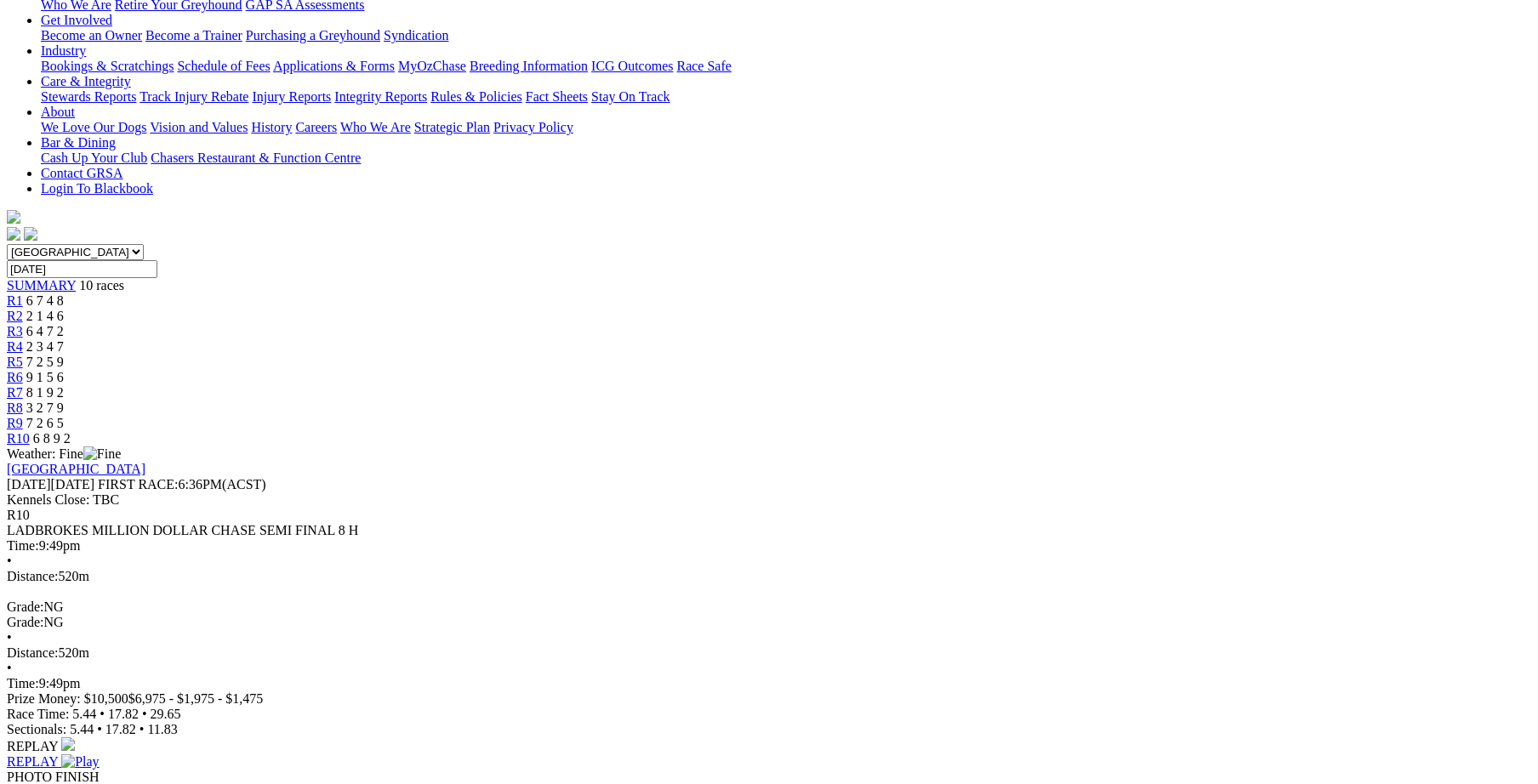
click at [99, 754] on img at bounding box center [80, 761] width 37 height 15
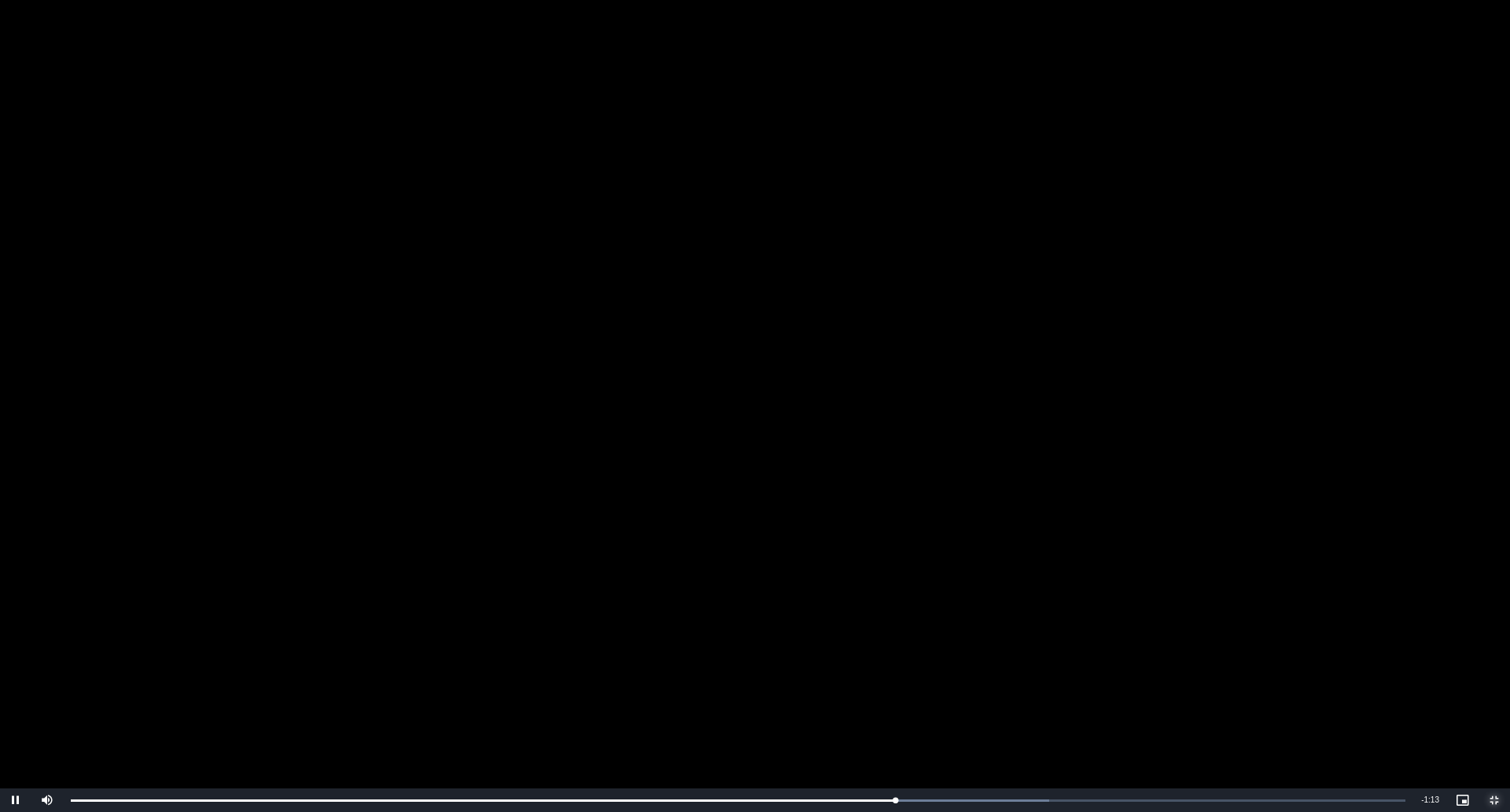
click at [1421, 724] on span "Video Player" at bounding box center [1494, 800] width 32 height 0
